Goal: Task Accomplishment & Management: Use online tool/utility

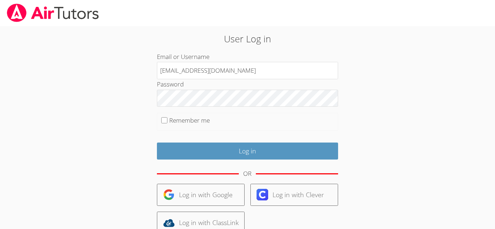
type input "[EMAIL_ADDRESS][DOMAIN_NAME]"
click at [439, 38] on body "User Log in Email or Username [EMAIL_ADDRESS][DOMAIN_NAME] Password Remember me…" at bounding box center [247, 114] width 495 height 229
click at [164, 121] on input "Remember me" at bounding box center [164, 120] width 6 height 6
checkbox input "true"
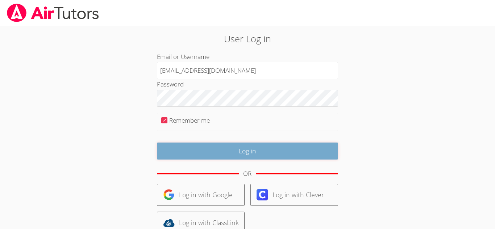
click at [231, 153] on input "Log in" at bounding box center [247, 151] width 181 height 17
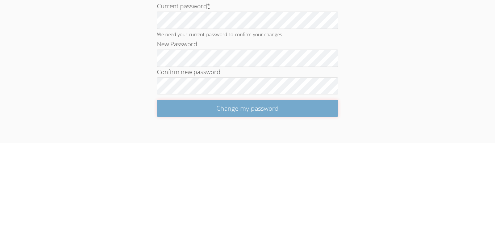
click at [201, 199] on input "Change my password" at bounding box center [247, 194] width 181 height 17
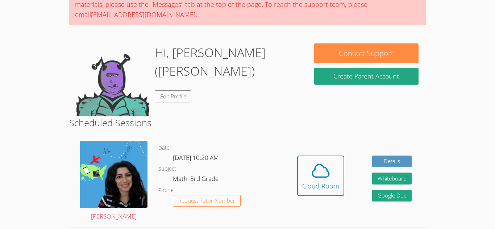
scroll to position [76, 0]
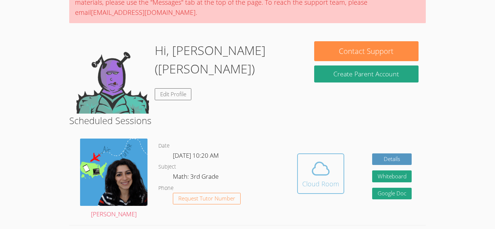
click at [317, 177] on icon at bounding box center [321, 169] width 20 height 20
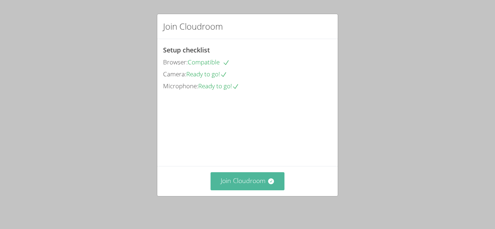
click at [254, 179] on button "Join Cloudroom" at bounding box center [248, 182] width 74 height 18
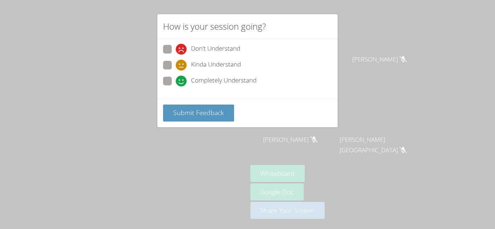
click at [176, 87] on span at bounding box center [176, 87] width 0 height 0
click at [176, 79] on input "Completely Understand" at bounding box center [179, 80] width 6 height 6
radio input "true"
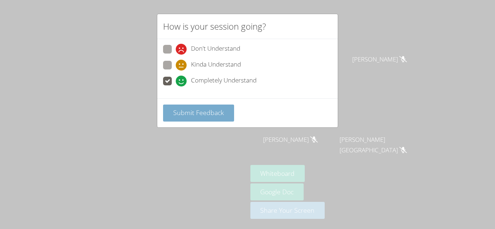
click at [200, 114] on span "Submit Feedback" at bounding box center [198, 112] width 51 height 9
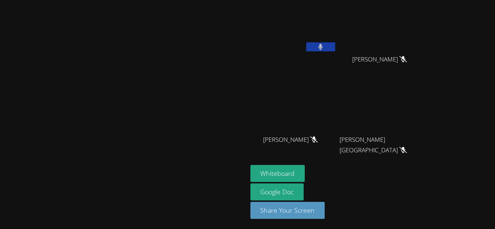
click at [335, 49] on button at bounding box center [320, 46] width 29 height 9
click at [323, 47] on icon at bounding box center [320, 47] width 5 height 6
